Goal: Information Seeking & Learning: Check status

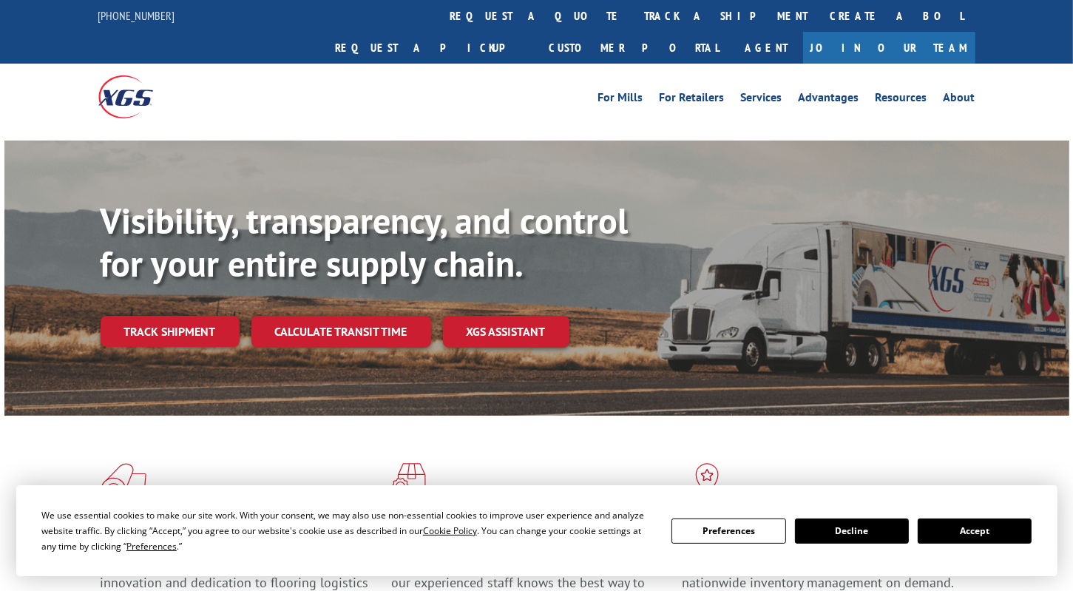
drag, startPoint x: 180, startPoint y: 302, endPoint x: 200, endPoint y: 296, distance: 20.8
click at [180, 316] on link "Track shipment" at bounding box center [170, 331] width 139 height 31
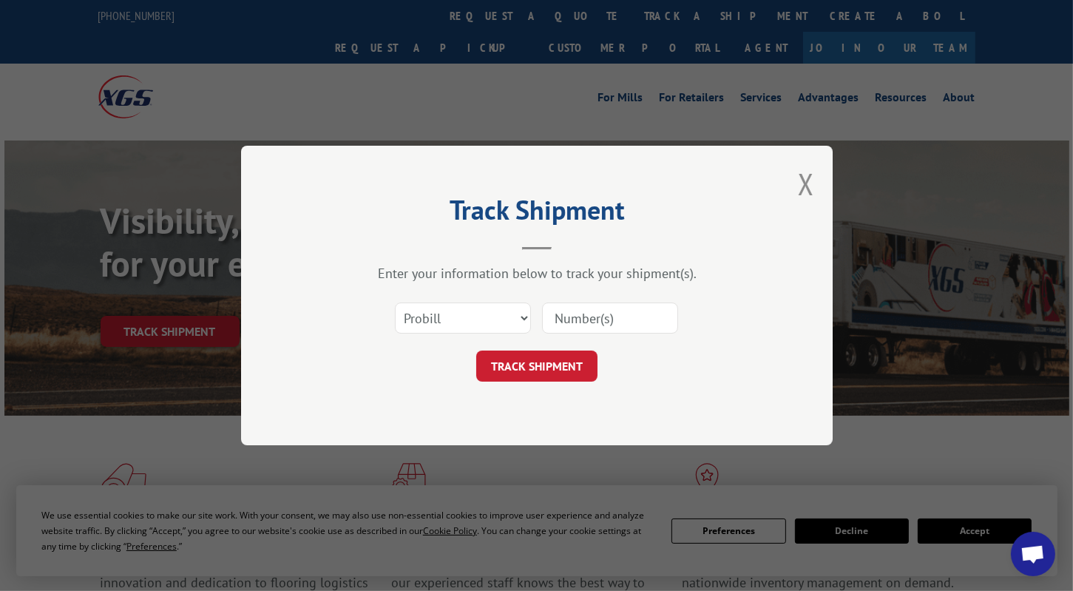
drag, startPoint x: 627, startPoint y: 319, endPoint x: 582, endPoint y: 326, distance: 45.0
click at [627, 319] on input at bounding box center [610, 317] width 136 height 31
paste input "368973"
type input "368973"
click at [539, 357] on button "TRACK SHIPMENT" at bounding box center [536, 365] width 121 height 31
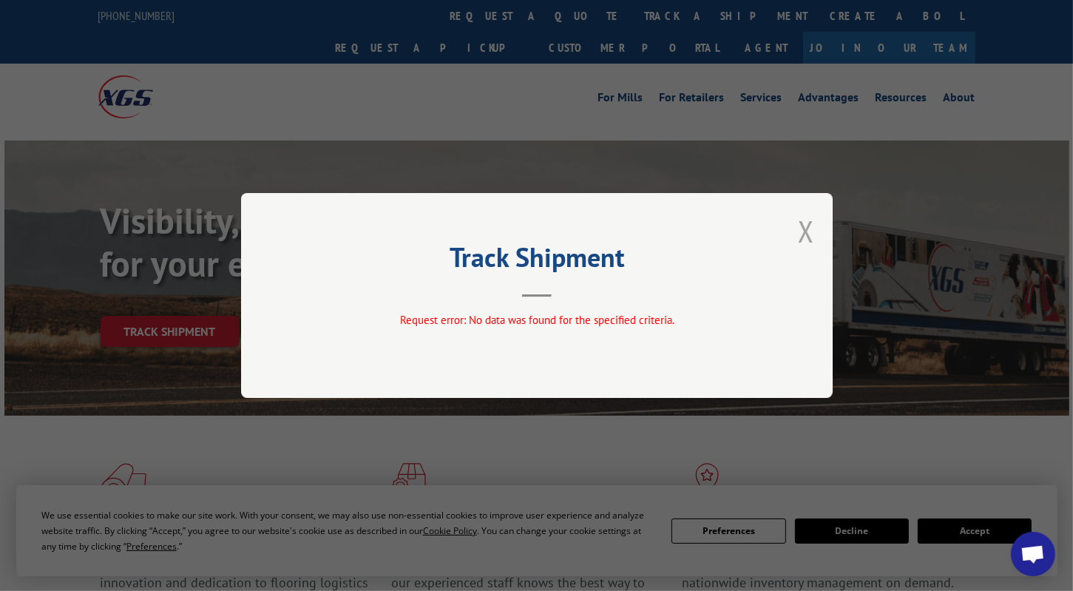
click at [809, 231] on button "Close modal" at bounding box center [806, 230] width 16 height 39
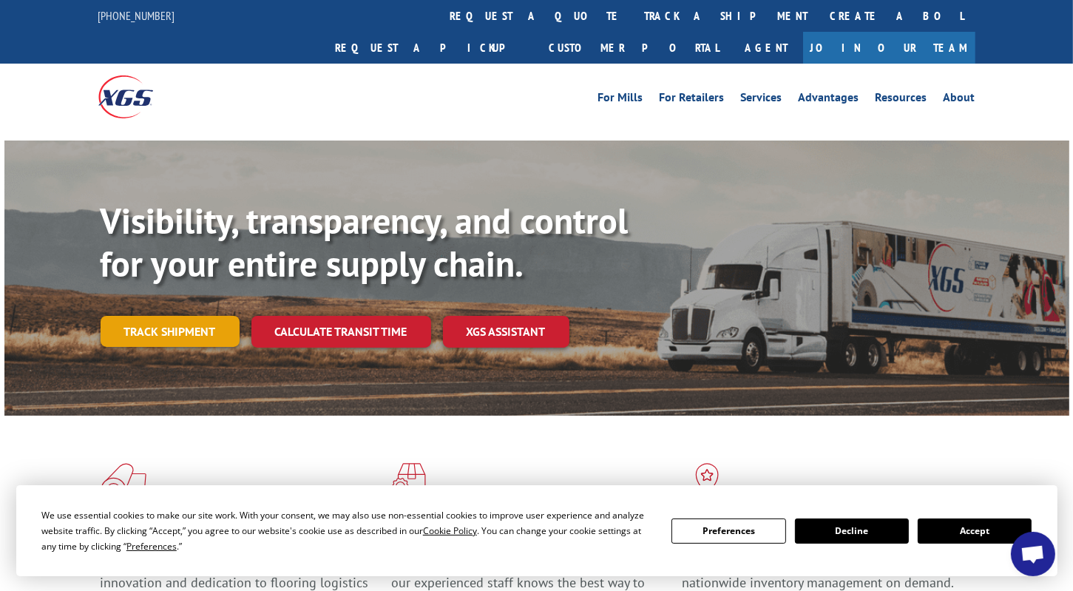
click at [192, 316] on link "Track shipment" at bounding box center [170, 331] width 139 height 31
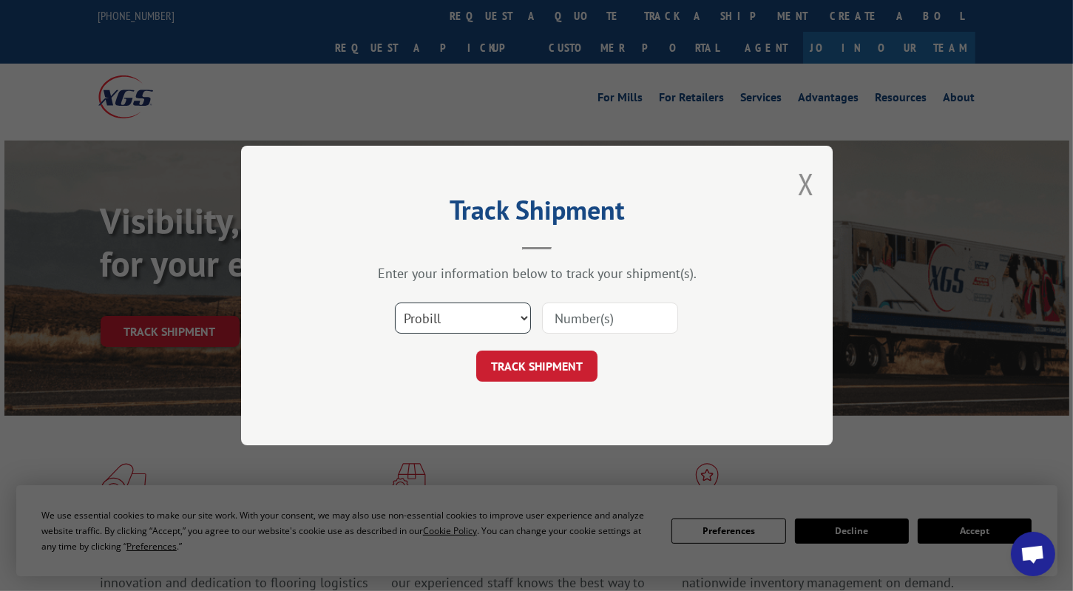
click at [466, 318] on select "Select category... Probill BOL PO" at bounding box center [463, 317] width 136 height 31
select select "bol"
click at [395, 302] on select "Select category... Probill BOL PO" at bounding box center [463, 317] width 136 height 31
click at [580, 310] on input at bounding box center [610, 317] width 136 height 31
paste input "368973"
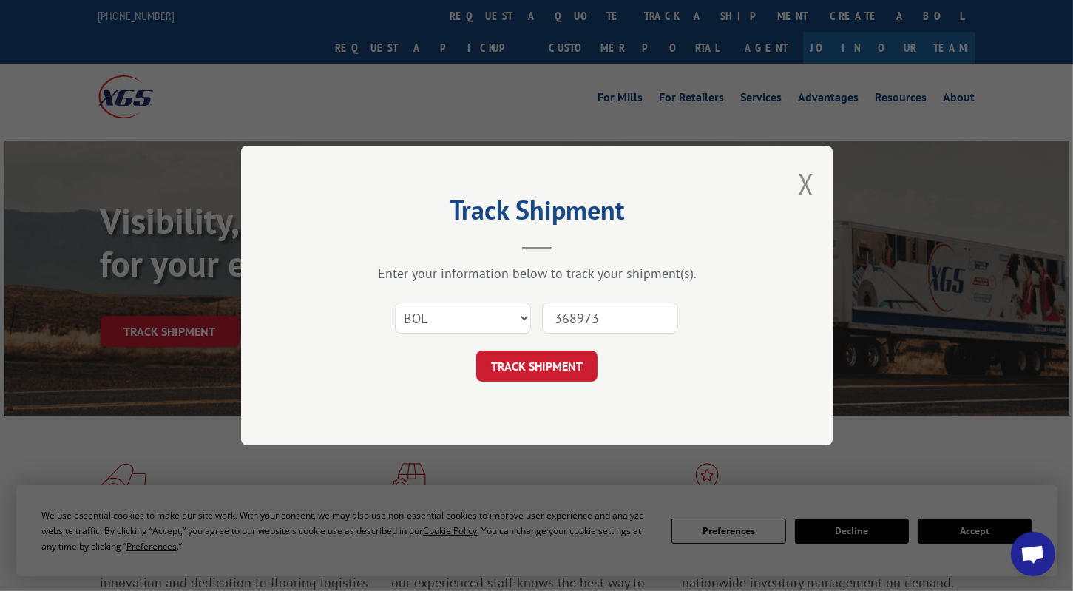
type input "368973"
click at [543, 356] on button "TRACK SHIPMENT" at bounding box center [536, 365] width 121 height 31
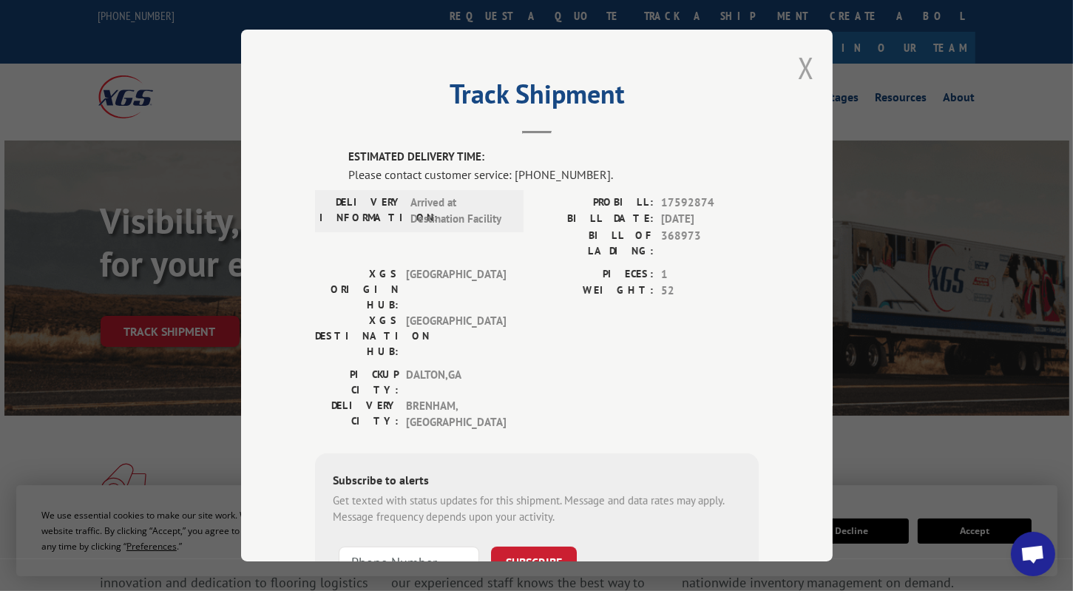
click at [798, 72] on button "Close modal" at bounding box center [806, 67] width 16 height 39
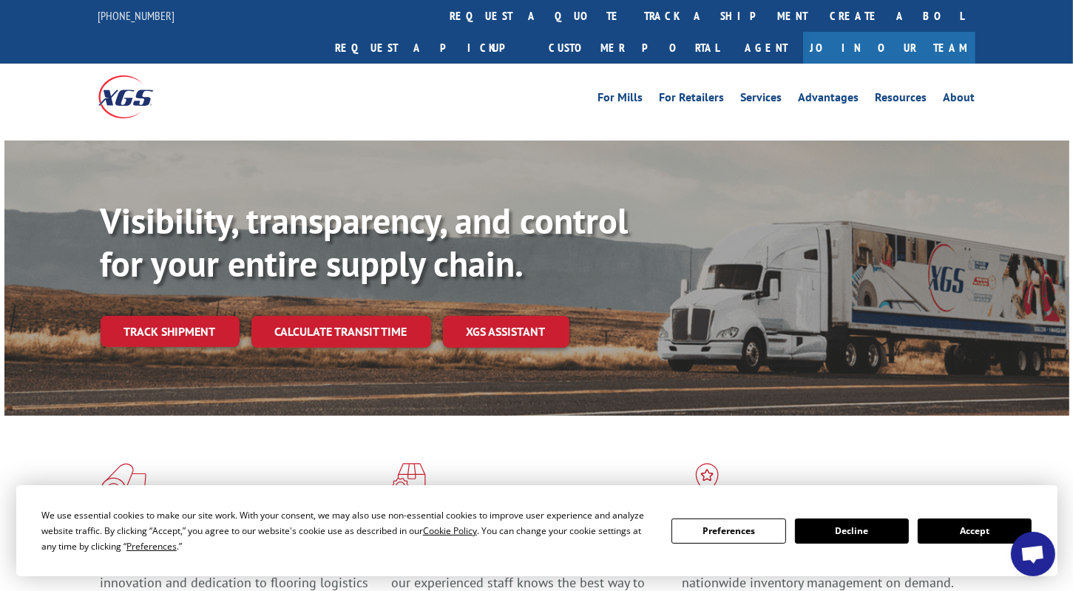
click at [181, 316] on link "Track shipment" at bounding box center [170, 331] width 139 height 31
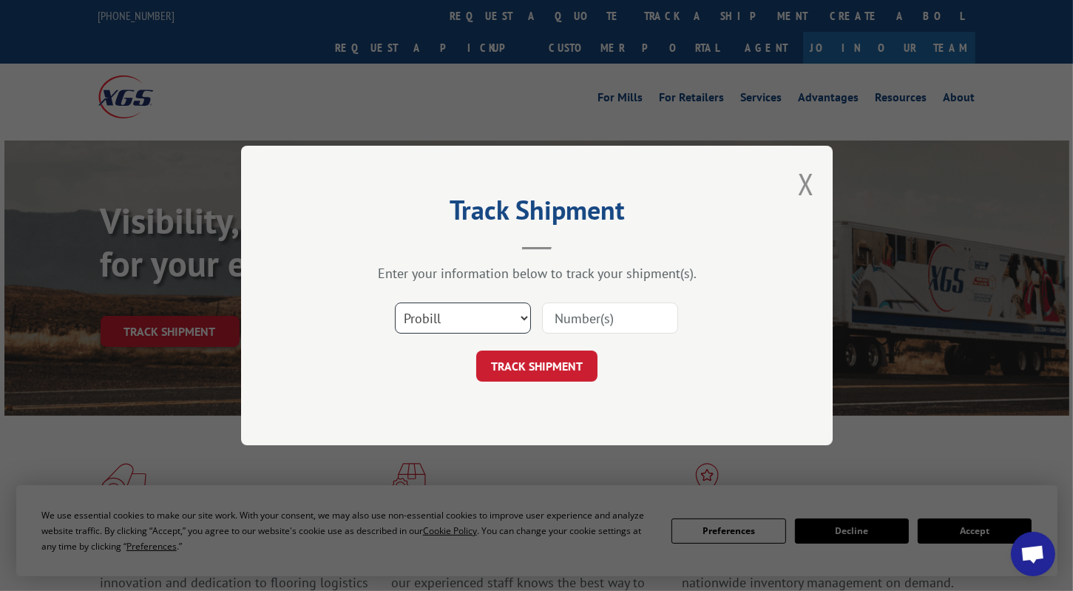
drag, startPoint x: 512, startPoint y: 316, endPoint x: 506, endPoint y: 329, distance: 13.6
click at [512, 316] on select "Select category... Probill BOL PO" at bounding box center [463, 317] width 136 height 31
select select "bol"
click at [395, 302] on select "Select category... Probill BOL PO" at bounding box center [463, 317] width 136 height 31
click at [615, 320] on input at bounding box center [610, 317] width 136 height 31
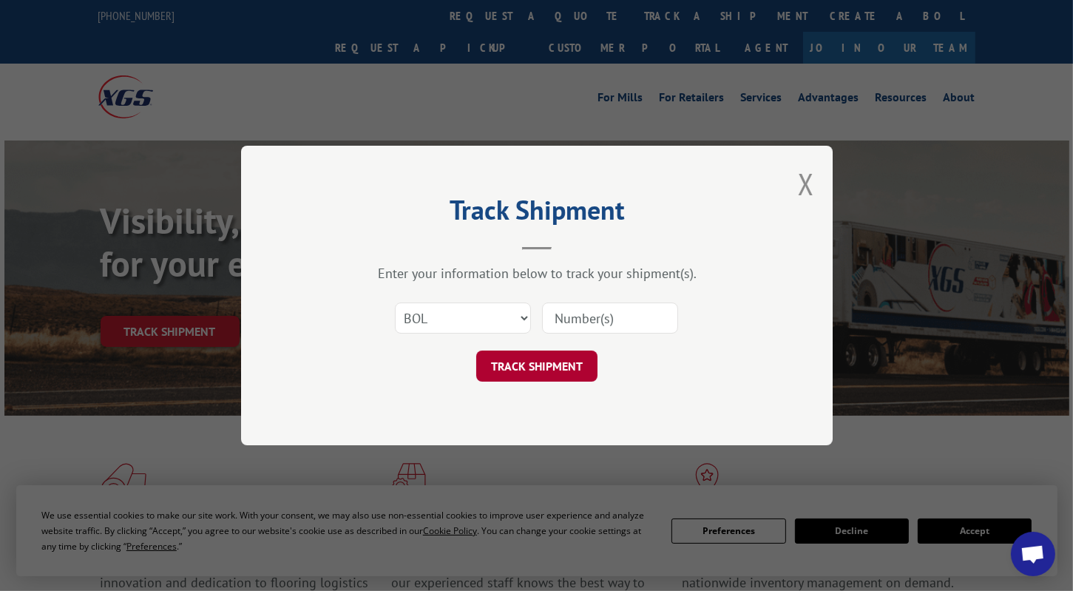
paste input "368973"
type input "368973"
click at [515, 364] on button "TRACK SHIPMENT" at bounding box center [536, 365] width 121 height 31
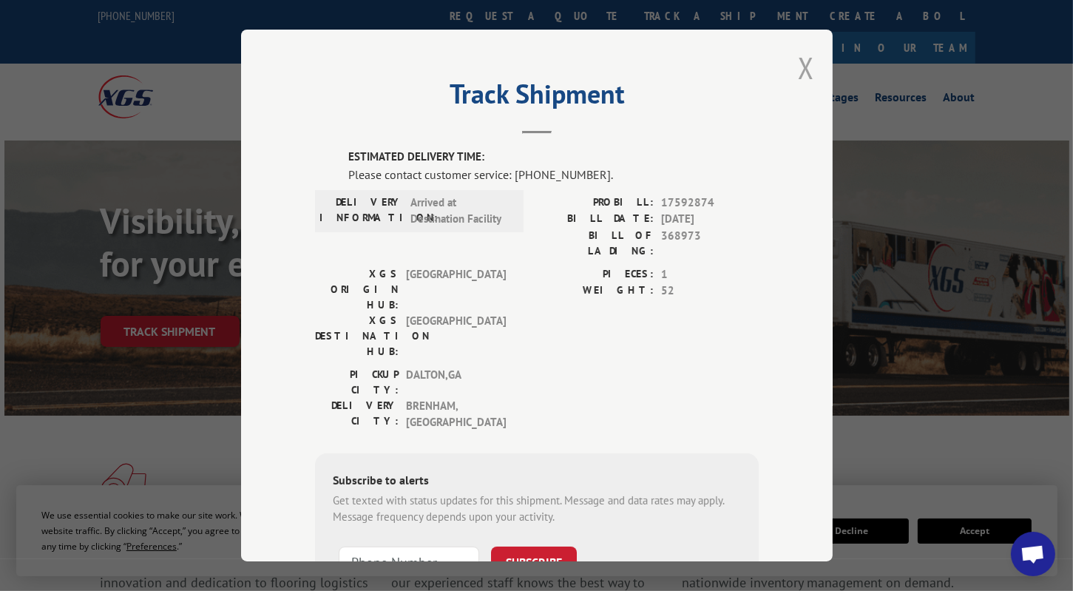
click at [798, 67] on button "Close modal" at bounding box center [806, 67] width 16 height 39
